Goal: Task Accomplishment & Management: Complete application form

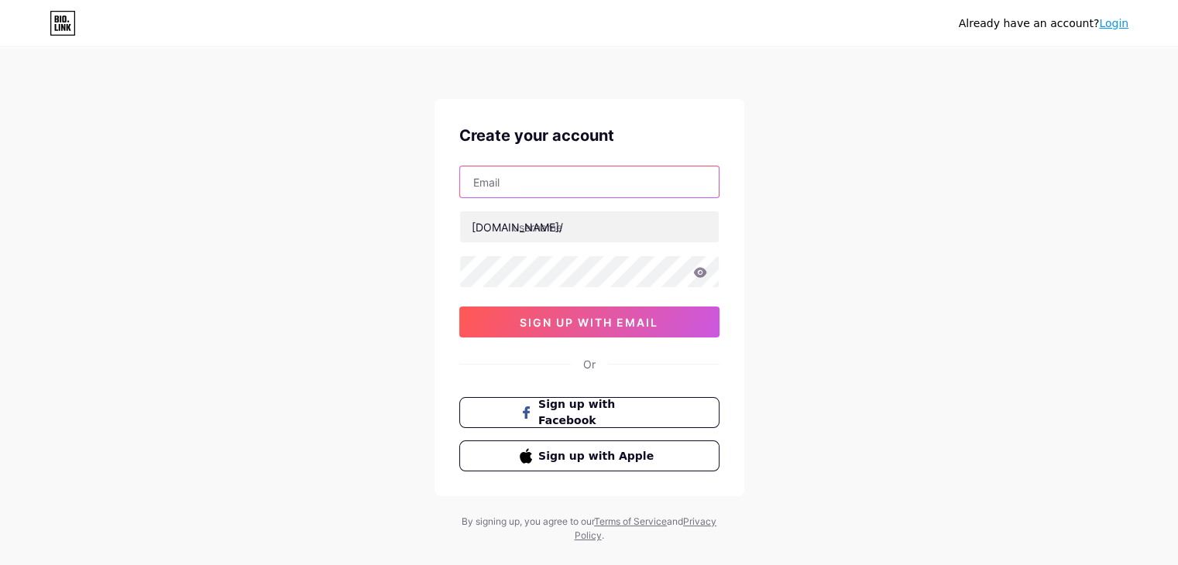
click at [526, 186] on input "text" at bounding box center [589, 181] width 259 height 31
paste input "[EMAIL_ADDRESS][DOMAIN_NAME]"
type input "[EMAIL_ADDRESS][DOMAIN_NAME]"
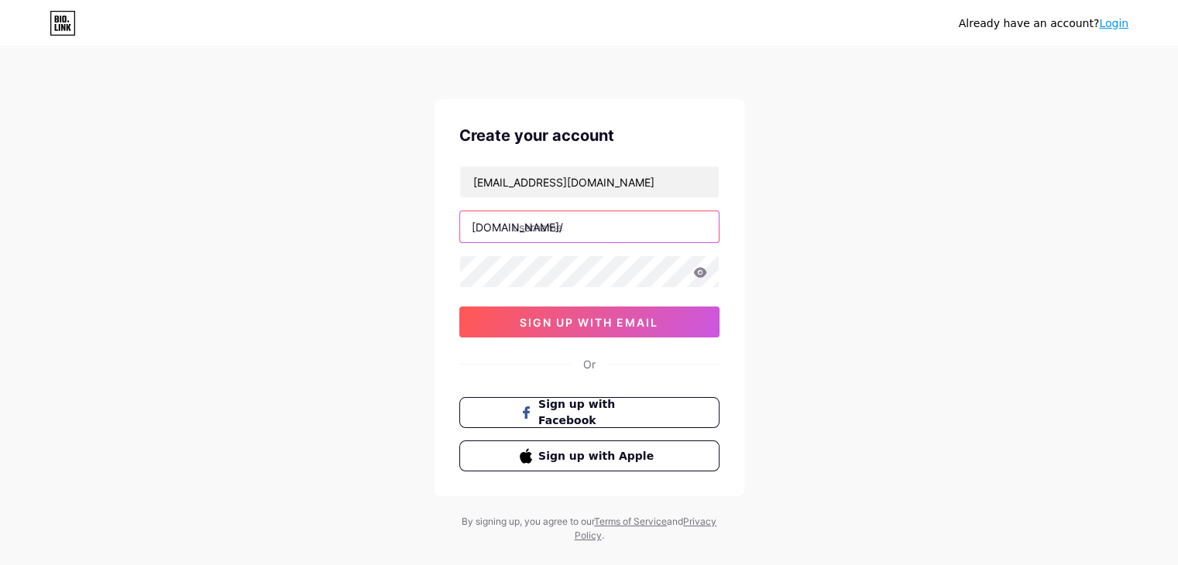
click at [591, 232] on input "text" at bounding box center [589, 226] width 259 height 31
paste input "tobaccoroad"
type input "tobaccoroad"
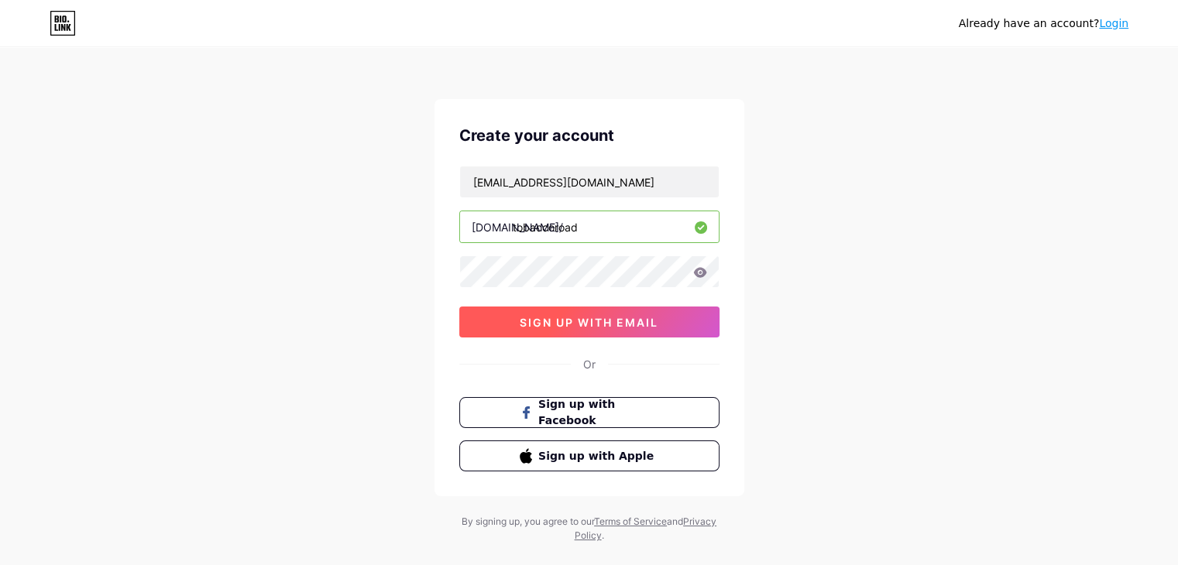
click at [507, 319] on button "sign up with email" at bounding box center [589, 322] width 260 height 31
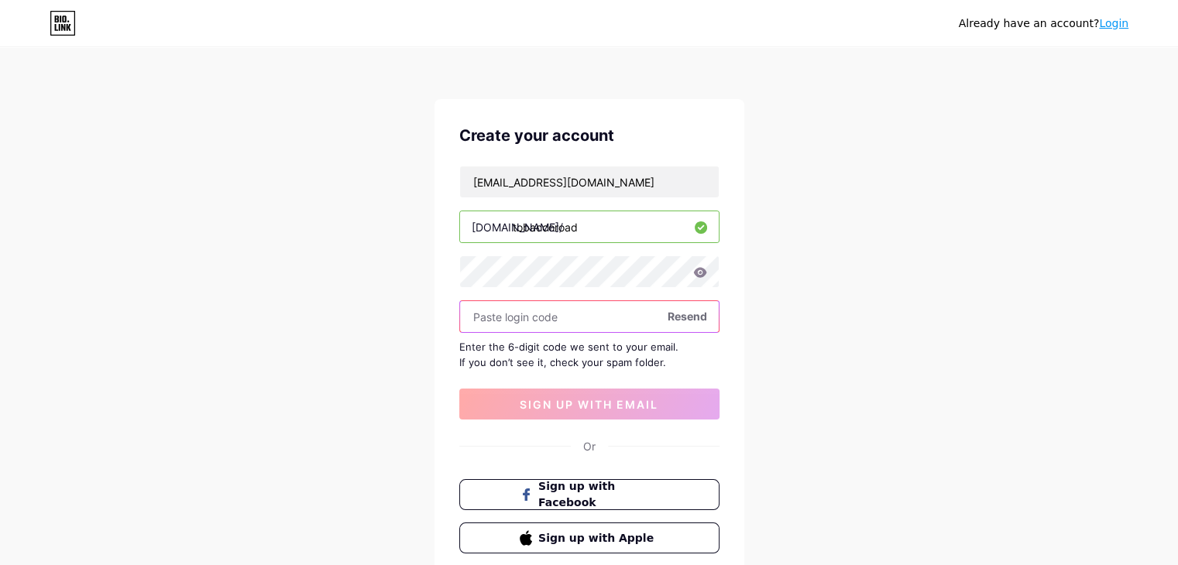
click at [547, 317] on input "text" at bounding box center [589, 316] width 259 height 31
paste input "634294"
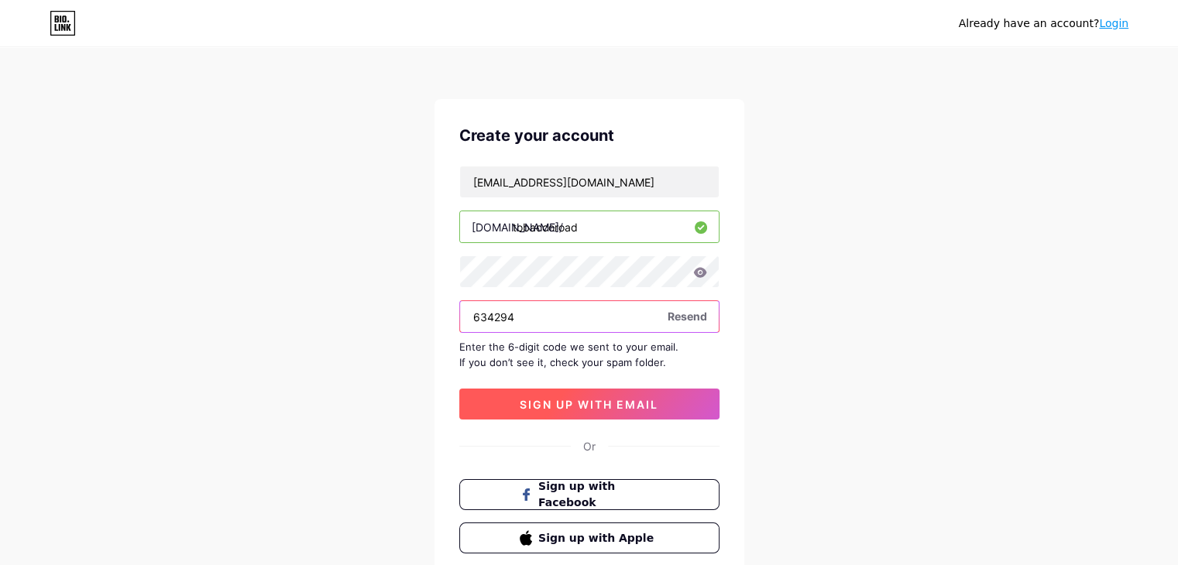
type input "634294"
click at [565, 402] on span "sign up with email" at bounding box center [588, 404] width 139 height 13
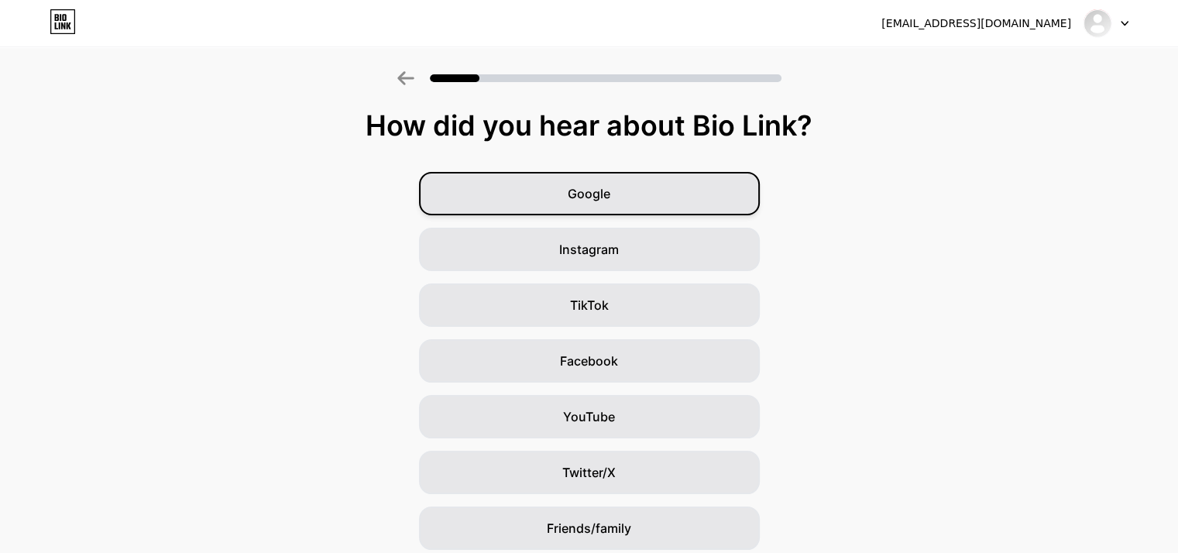
click at [628, 199] on div "Google" at bounding box center [589, 193] width 341 height 43
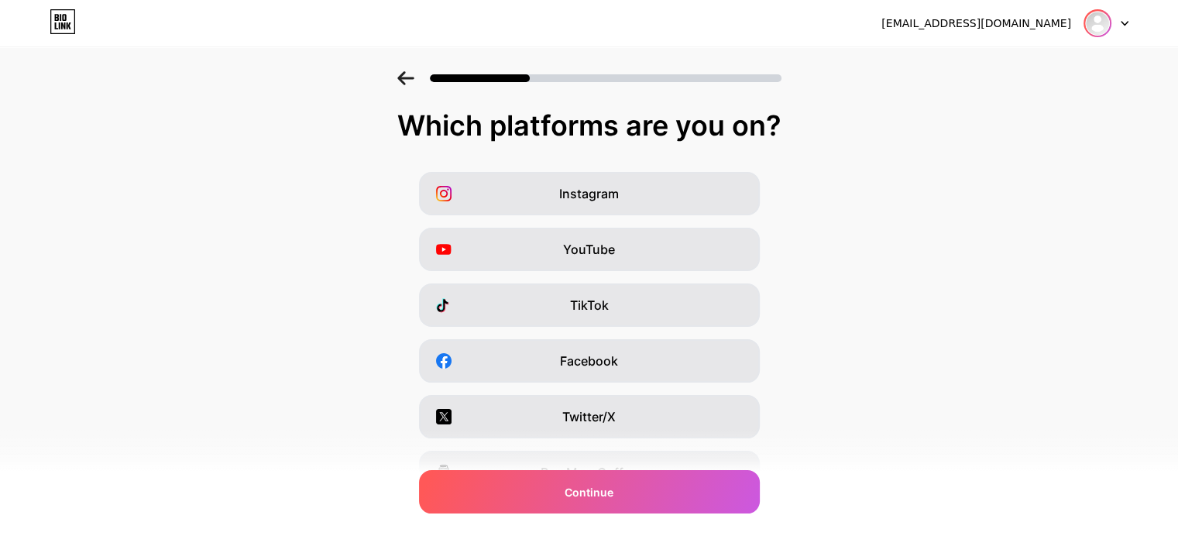
click at [1106, 16] on img at bounding box center [1097, 23] width 25 height 25
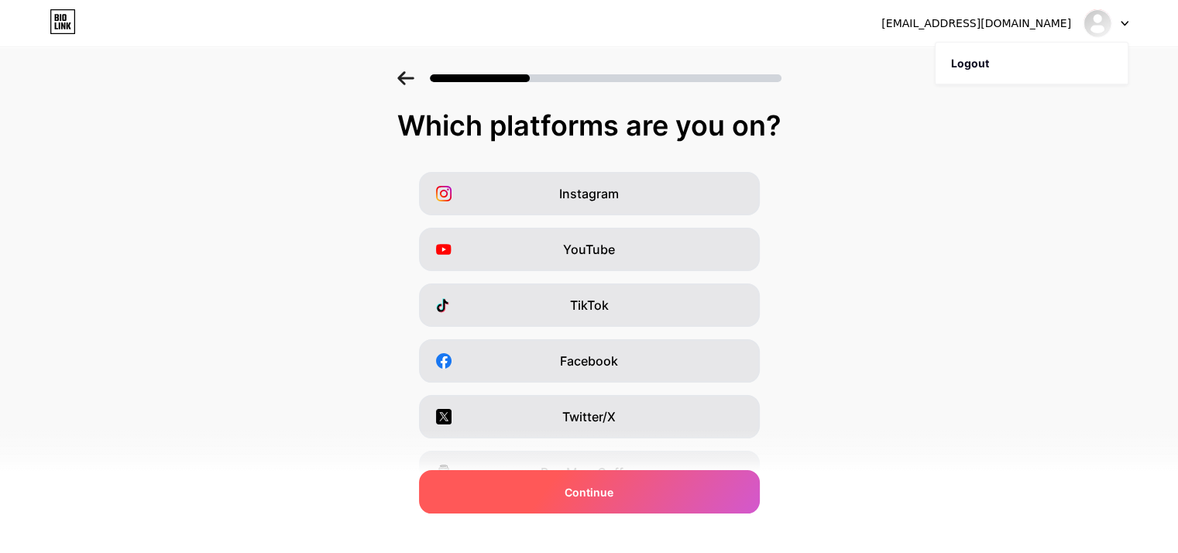
click at [660, 489] on div "Continue" at bounding box center [589, 491] width 341 height 43
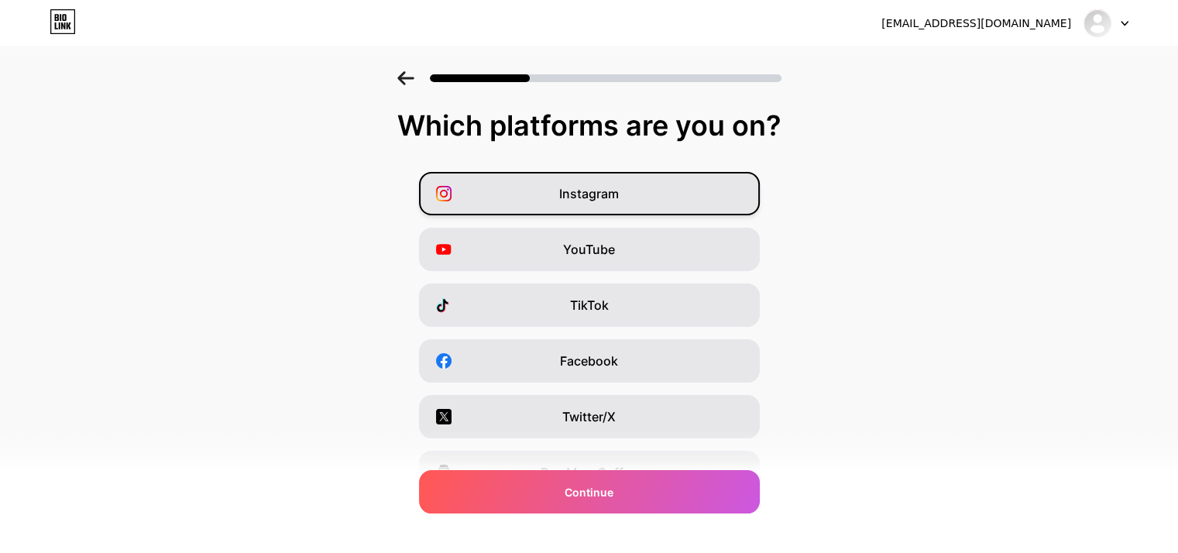
click at [574, 174] on div "Instagram" at bounding box center [589, 193] width 341 height 43
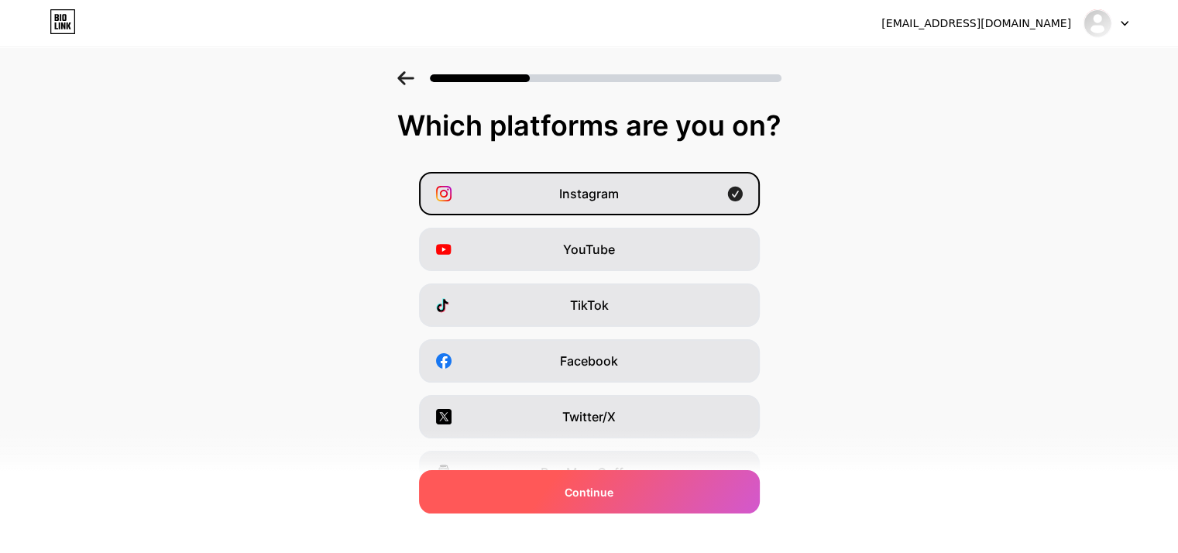
click at [678, 486] on div "Continue" at bounding box center [589, 491] width 341 height 43
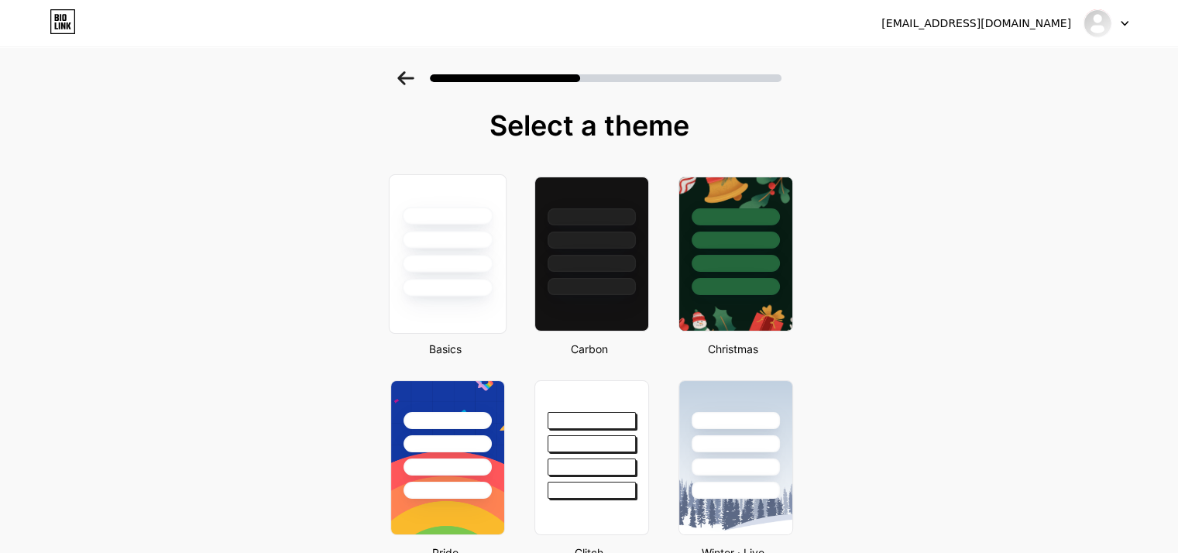
click at [474, 283] on div at bounding box center [447, 288] width 91 height 18
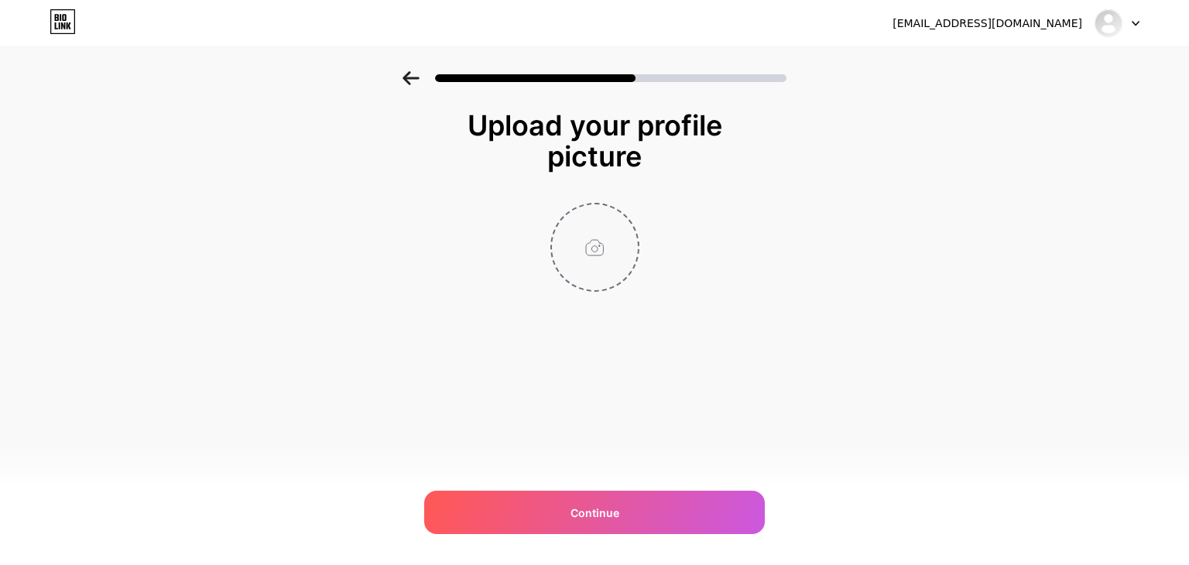
click at [595, 235] on input "file" at bounding box center [595, 247] width 86 height 86
type input "C:\fakepath\400.jpg"
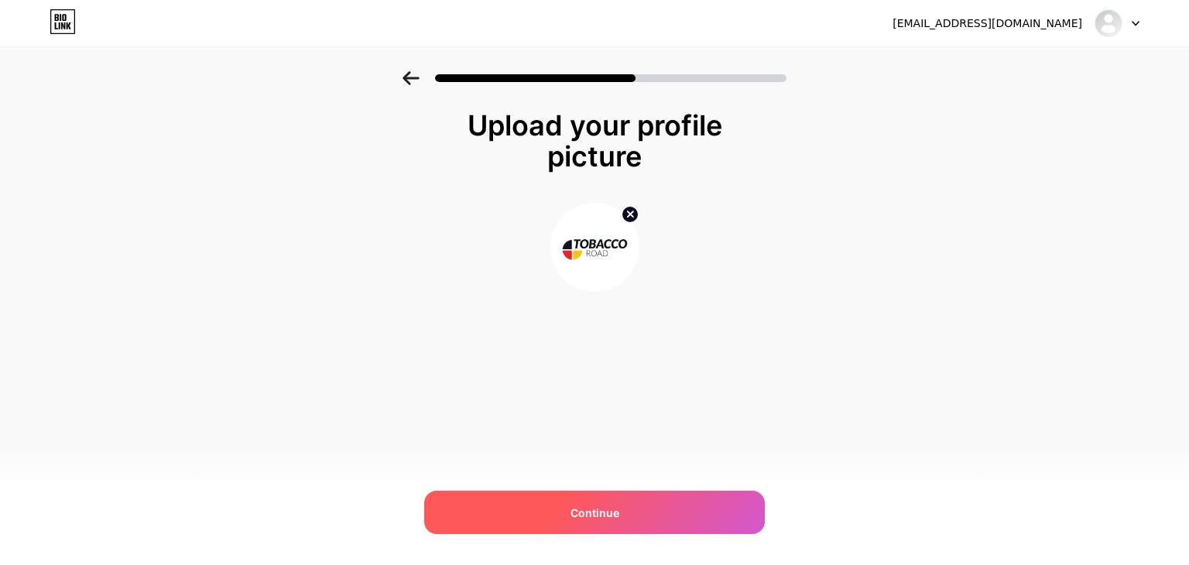
click at [629, 500] on div "Continue" at bounding box center [594, 512] width 341 height 43
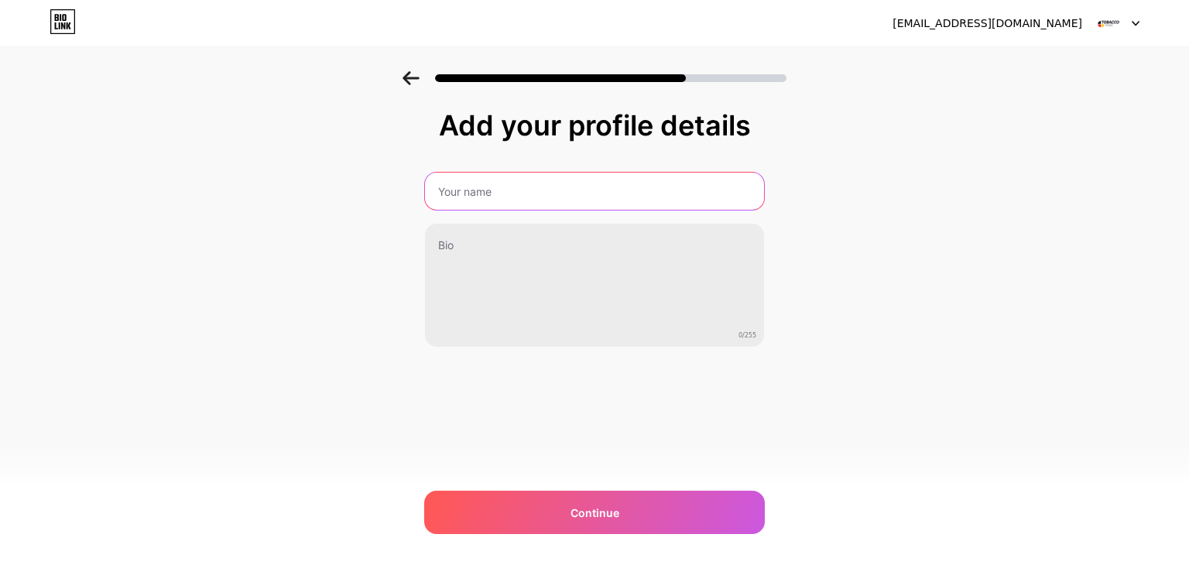
click at [504, 187] on input "text" at bounding box center [594, 191] width 339 height 37
paste input "tobaccoroad"
type input "tobaccoroad"
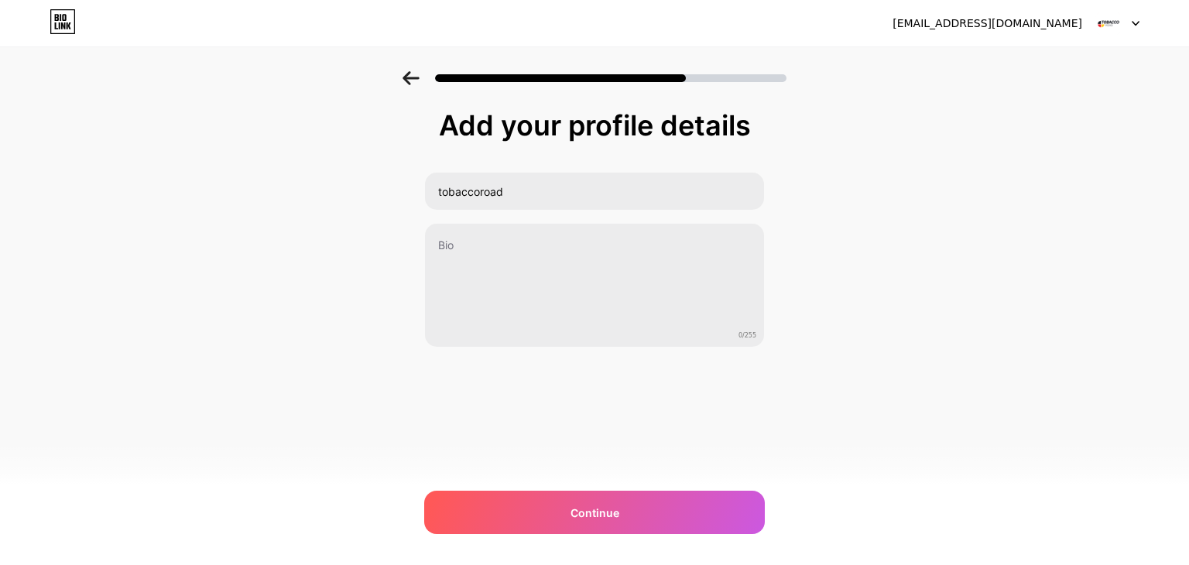
click at [150, 390] on div "Add your profile details tobaccoroad 0/255 Continue Error" at bounding box center [594, 248] width 1189 height 354
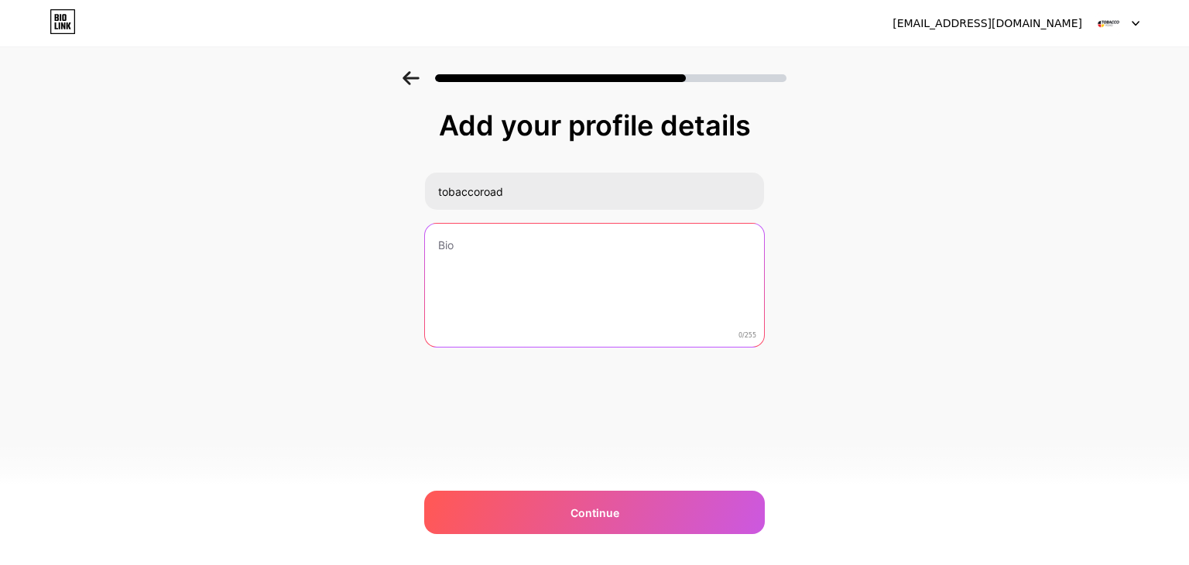
click at [520, 238] on textarea at bounding box center [594, 286] width 339 height 125
paste textarea "Our family owned online shop brings you authentic native tobacco, crafted with …"
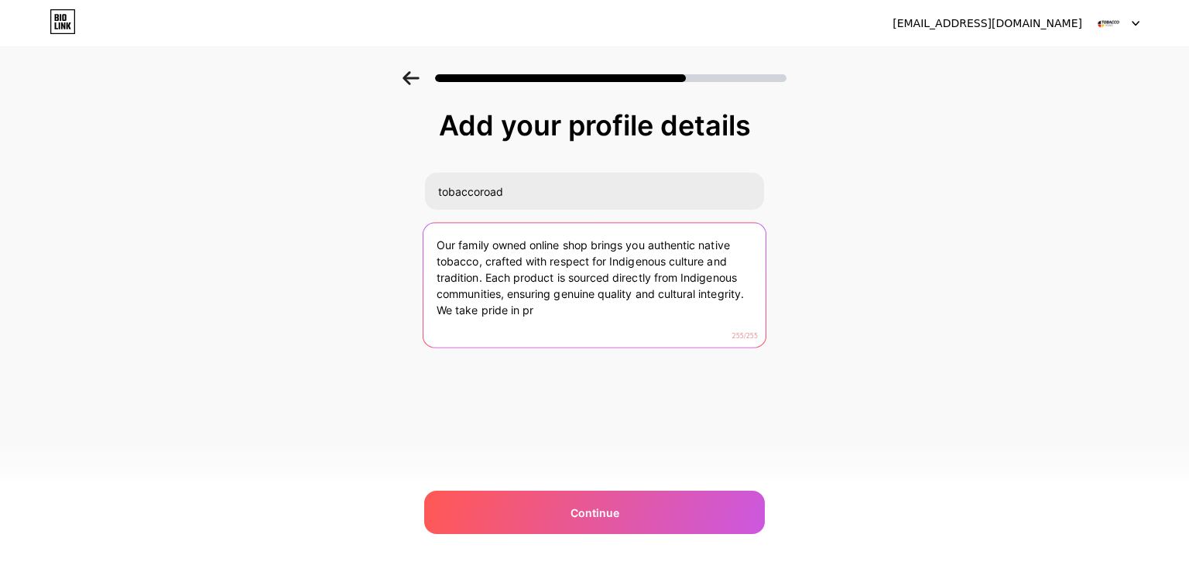
drag, startPoint x: 486, startPoint y: 276, endPoint x: 560, endPoint y: 310, distance: 81.4
click at [560, 310] on textarea "Our family owned online shop brings you authentic native tobacco, crafted with …" at bounding box center [594, 286] width 342 height 126
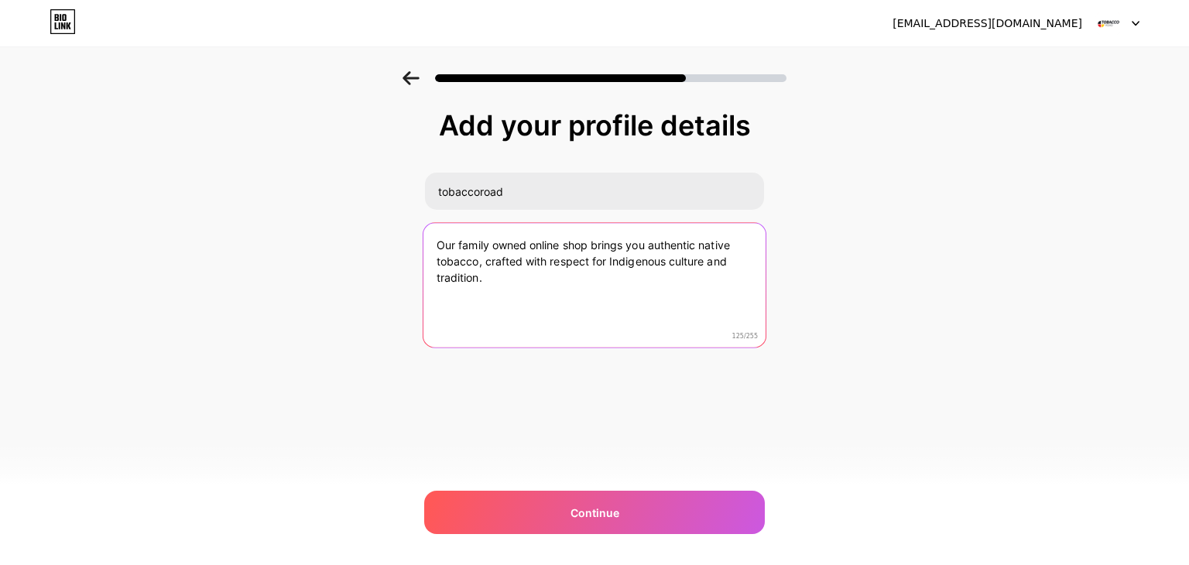
type textarea "Our family owned online shop brings you authentic native tobacco, crafted with …"
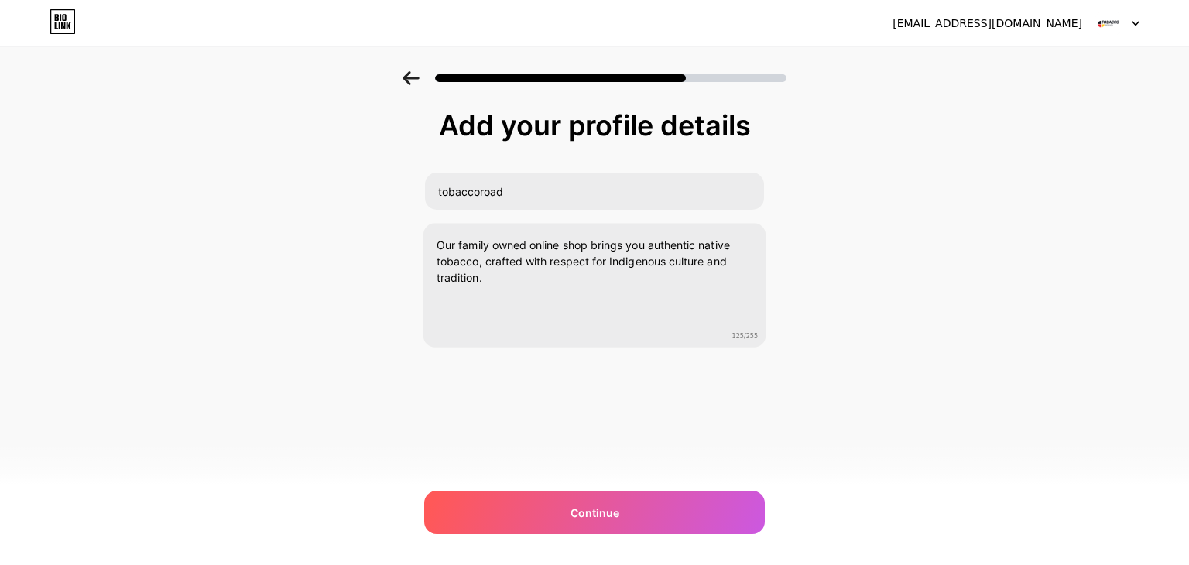
click at [842, 419] on div "Add your profile details tobaccoroad Our family owned online shop brings you au…" at bounding box center [594, 248] width 1189 height 354
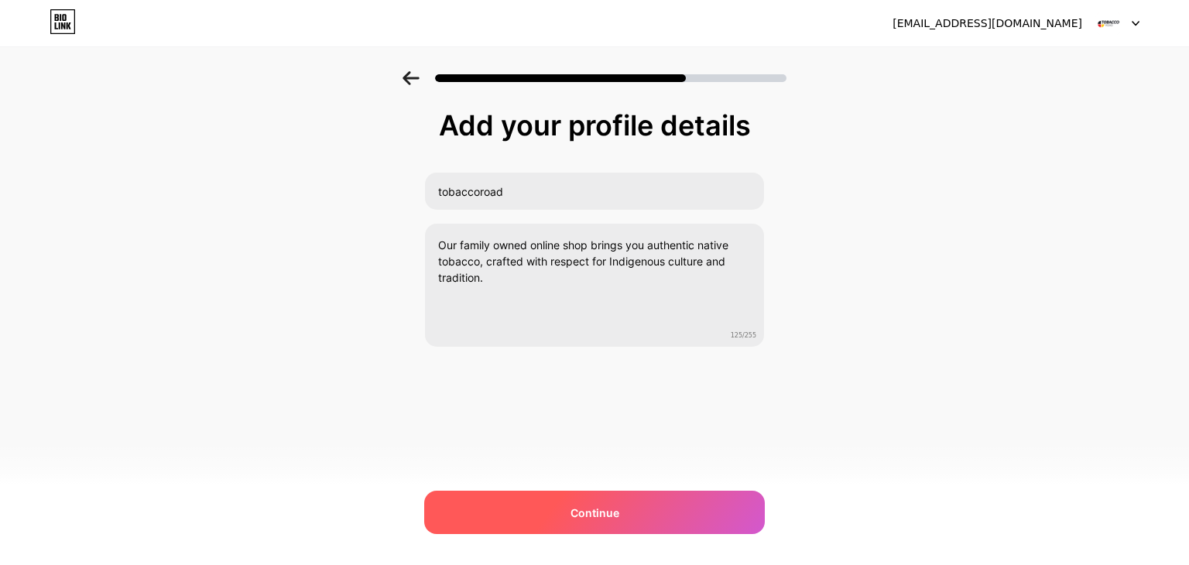
click at [660, 496] on div "Continue" at bounding box center [594, 512] width 341 height 43
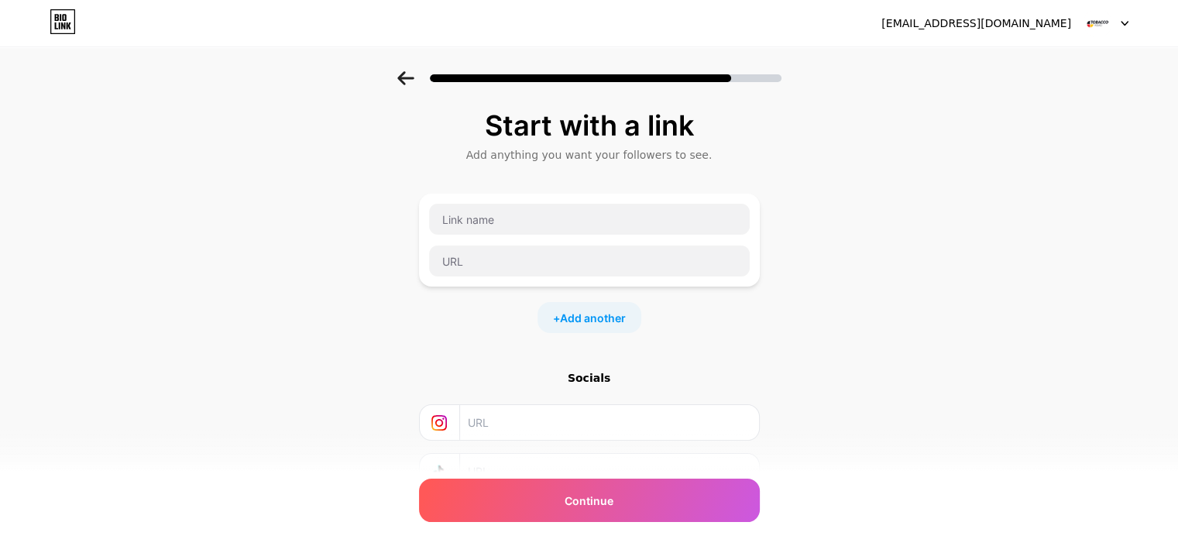
click at [121, 363] on div "Start with a link Add anything you want your followers to see. + Add another So…" at bounding box center [589, 343] width 1178 height 544
click at [502, 221] on input "text" at bounding box center [589, 219] width 321 height 31
paste input "Smokes"
type input "Smokes"
drag, startPoint x: 24, startPoint y: 254, endPoint x: 254, endPoint y: 279, distance: 231.3
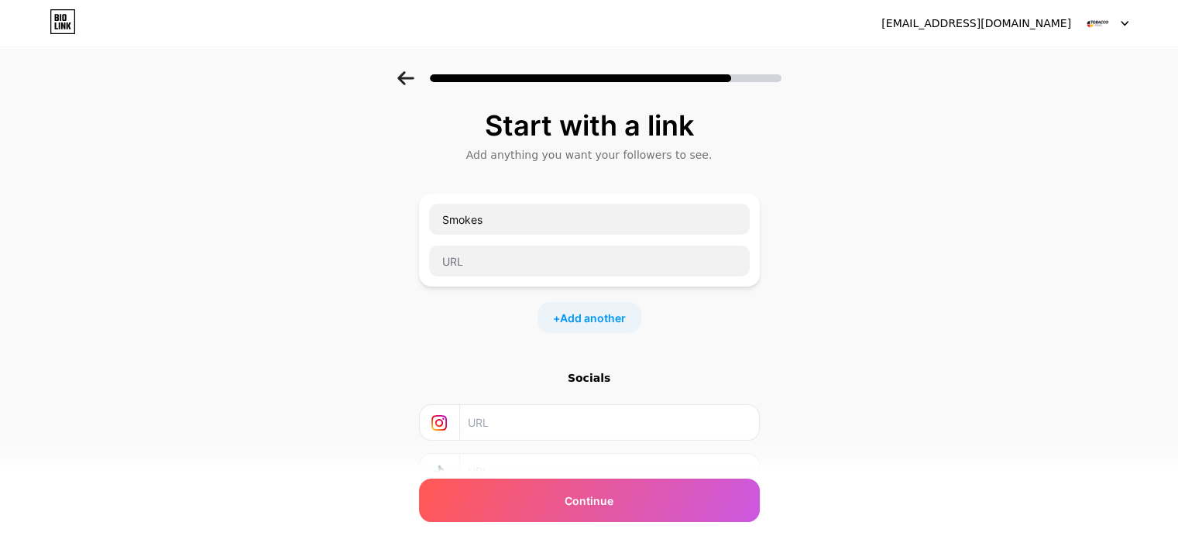
click at [24, 254] on div "Start with a link Add anything you want your followers to see. Smokes + Add ano…" at bounding box center [589, 343] width 1178 height 544
click at [485, 259] on input "text" at bounding box center [589, 260] width 321 height 31
paste input "[URL][DOMAIN_NAME]"
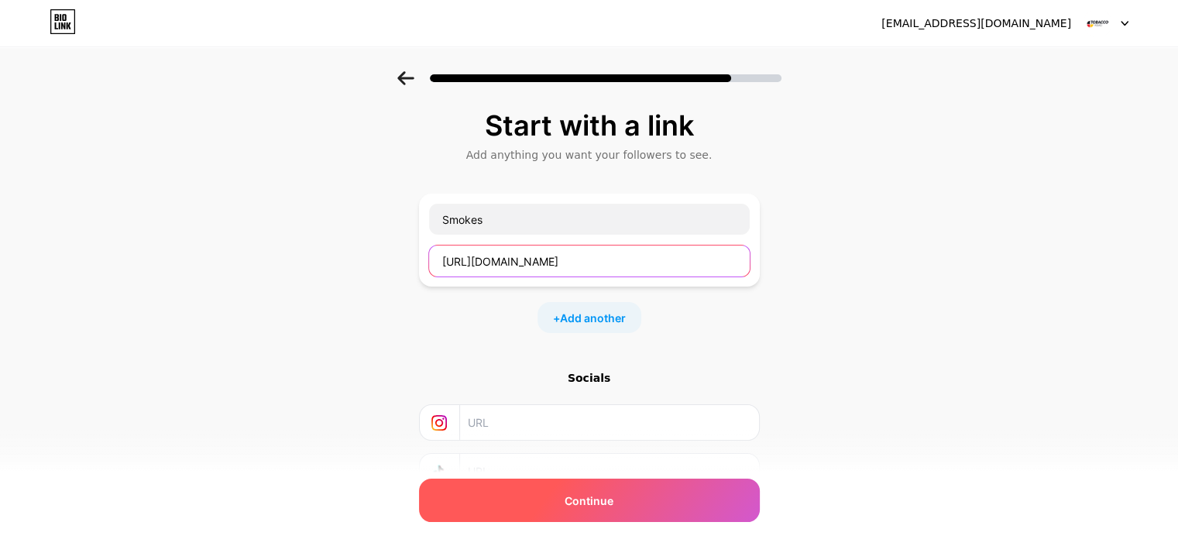
type input "[URL][DOMAIN_NAME]"
click at [581, 498] on span "Continue" at bounding box center [588, 500] width 49 height 16
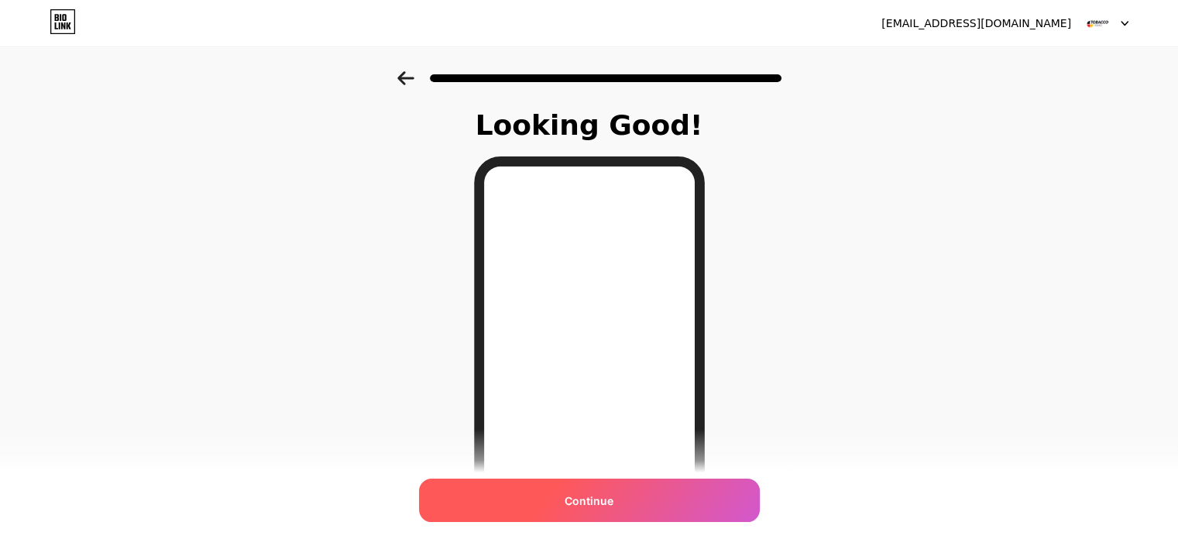
click at [625, 502] on div "Continue" at bounding box center [589, 499] width 341 height 43
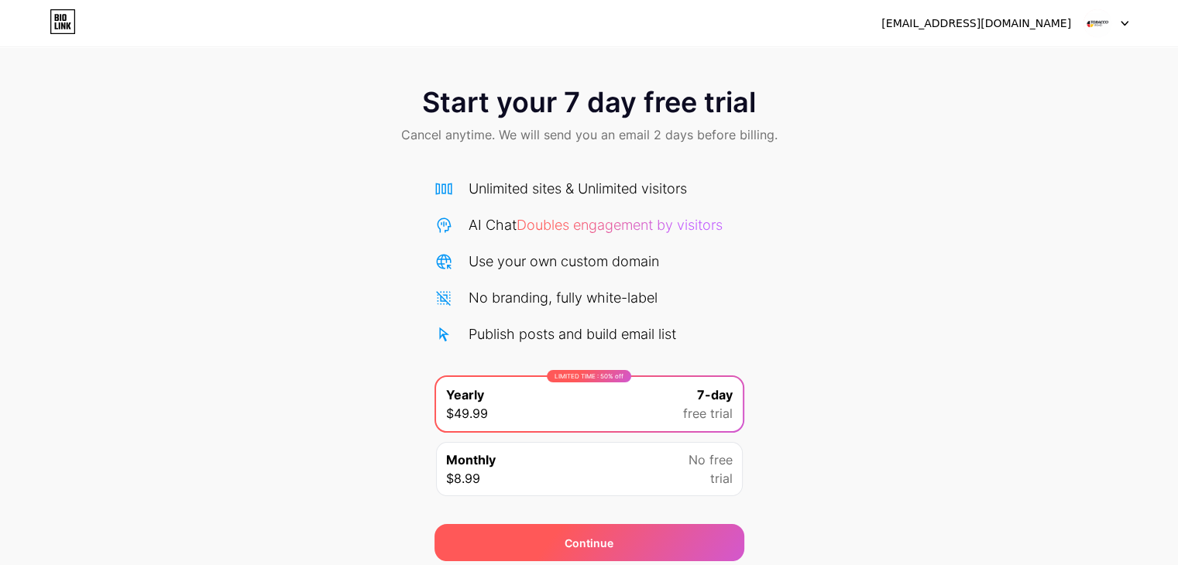
click at [634, 543] on div "Continue" at bounding box center [589, 542] width 310 height 37
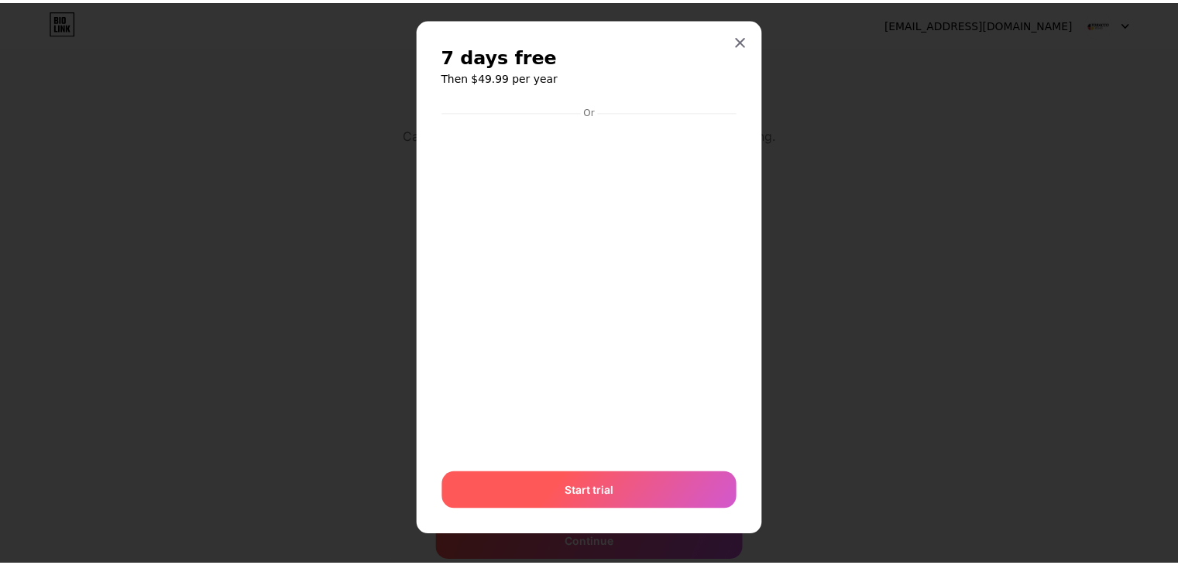
scroll to position [20, 0]
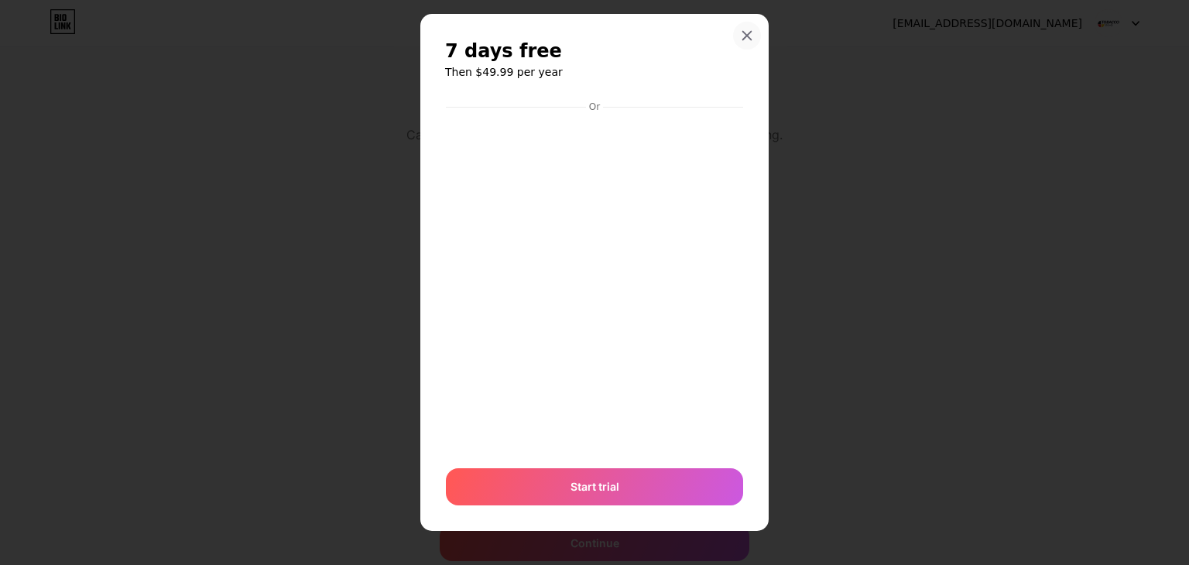
click at [741, 32] on icon at bounding box center [747, 35] width 12 height 12
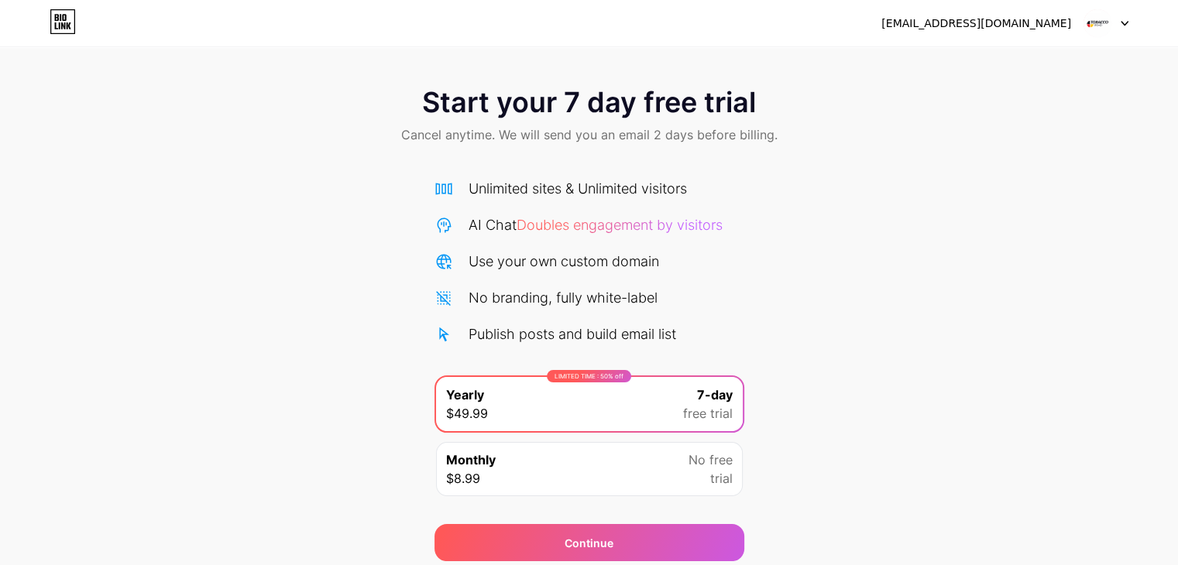
click at [555, 475] on div "Monthly $8.99 No free trial" at bounding box center [589, 469] width 307 height 54
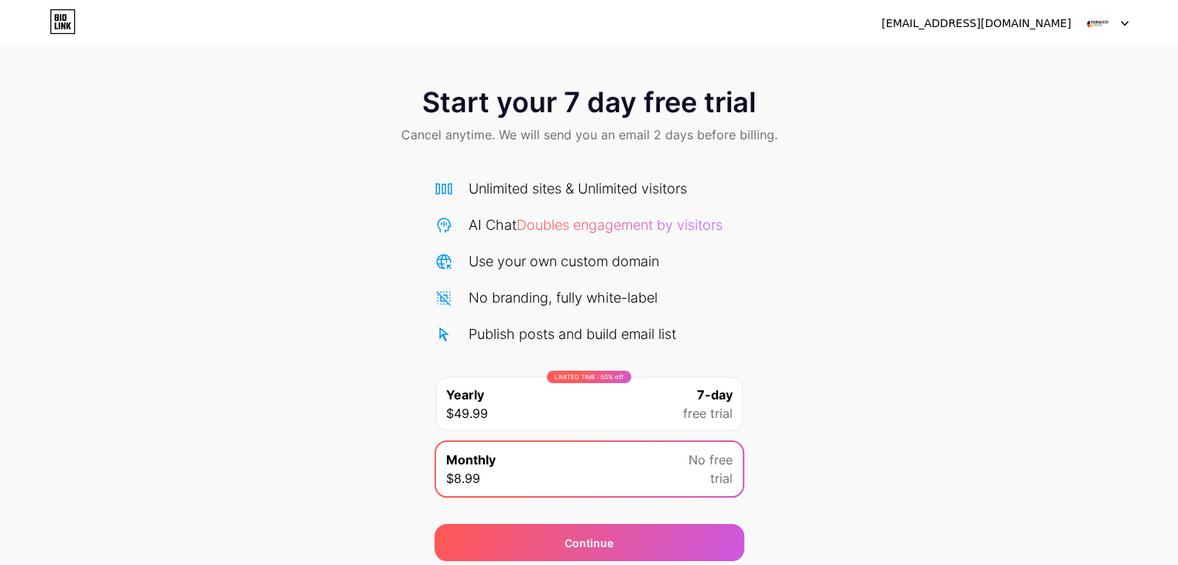
scroll to position [57, 0]
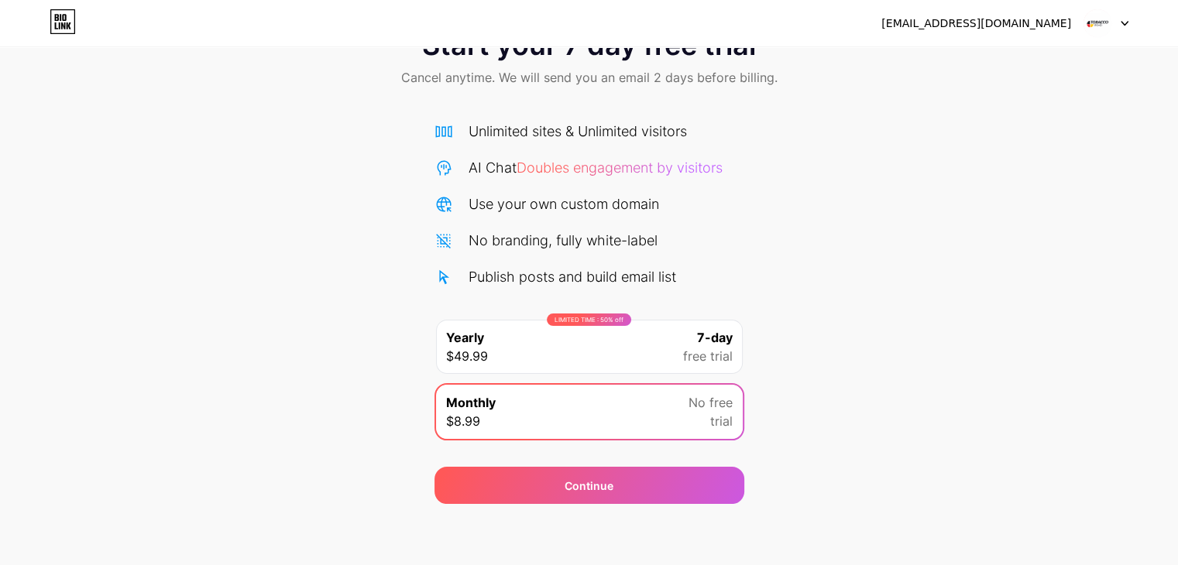
click at [555, 475] on div "Continue" at bounding box center [589, 485] width 310 height 37
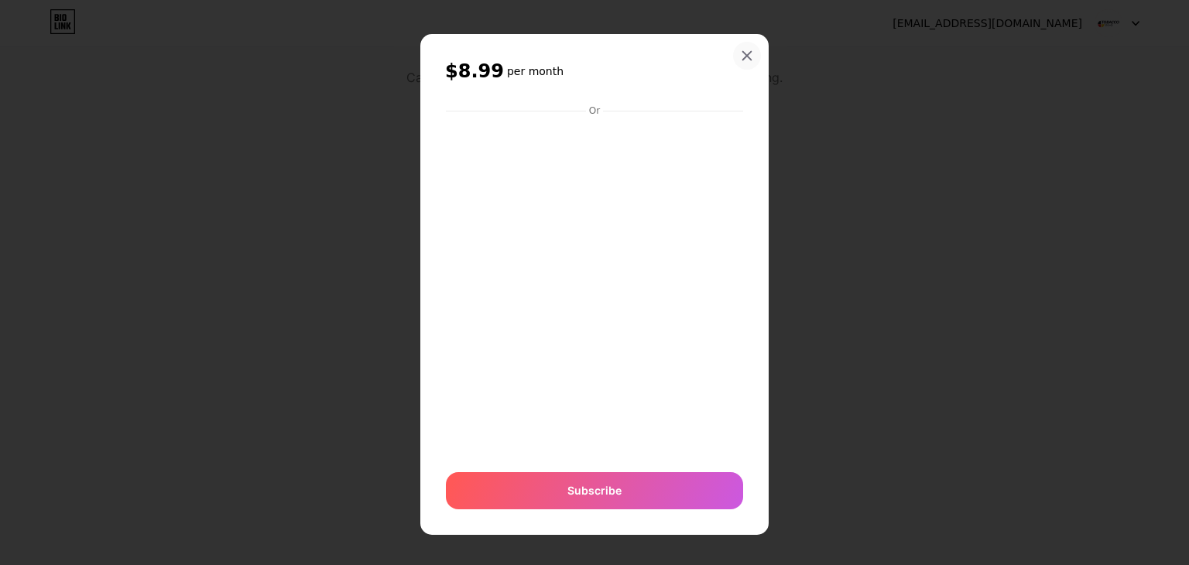
click at [745, 53] on icon at bounding box center [747, 56] width 12 height 12
